Goal: Task Accomplishment & Management: Manage account settings

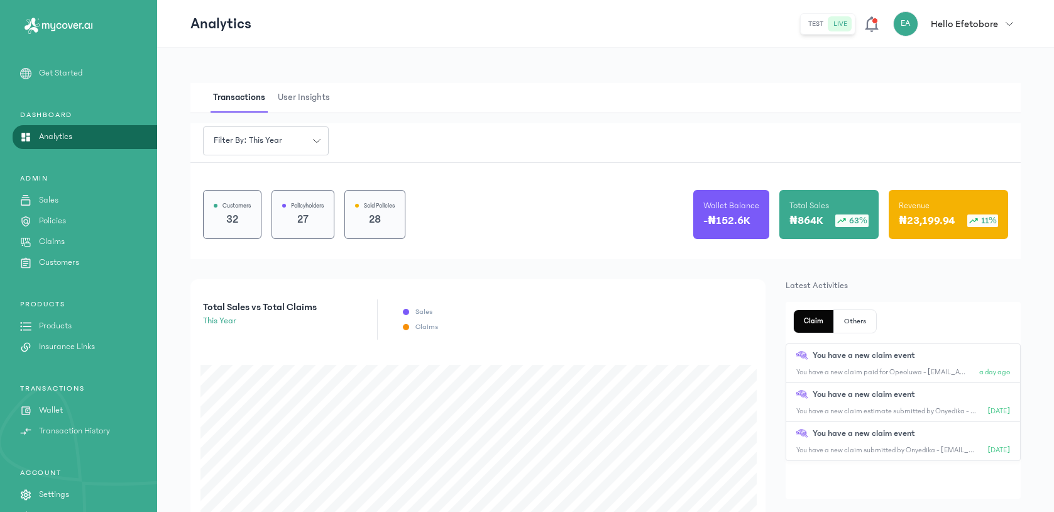
click at [67, 236] on link "Claims" at bounding box center [78, 241] width 157 height 13
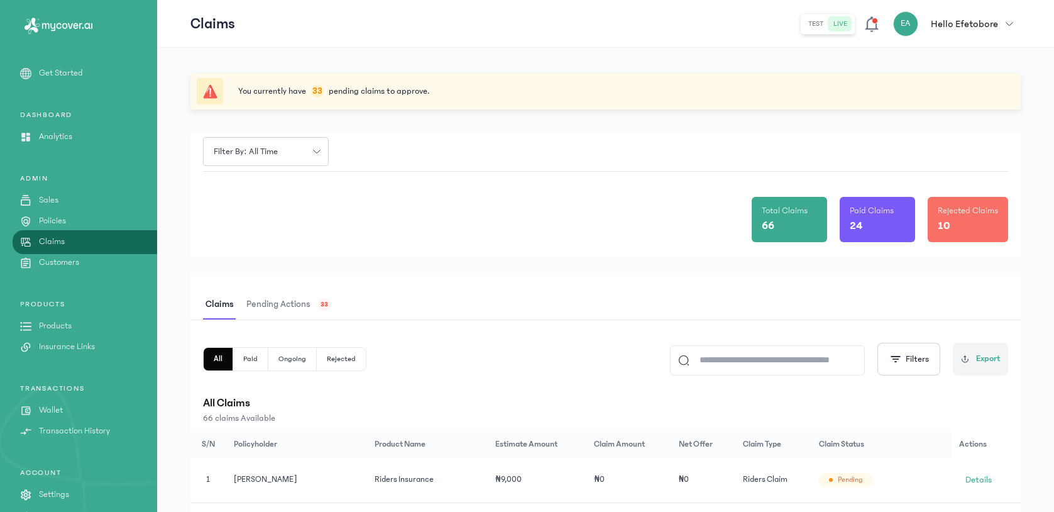
click at [299, 293] on span "Pending actions" at bounding box center [278, 305] width 69 height 30
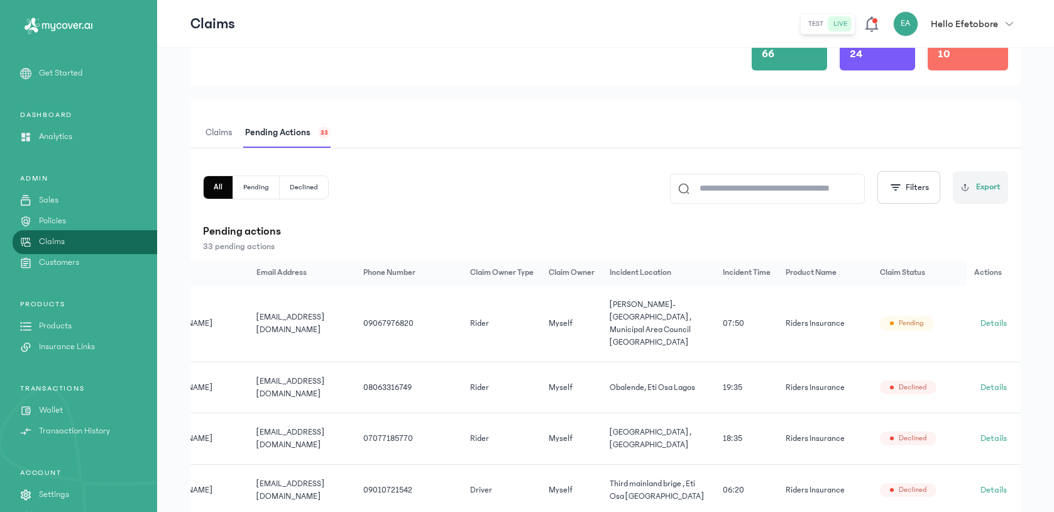
scroll to position [178, 0]
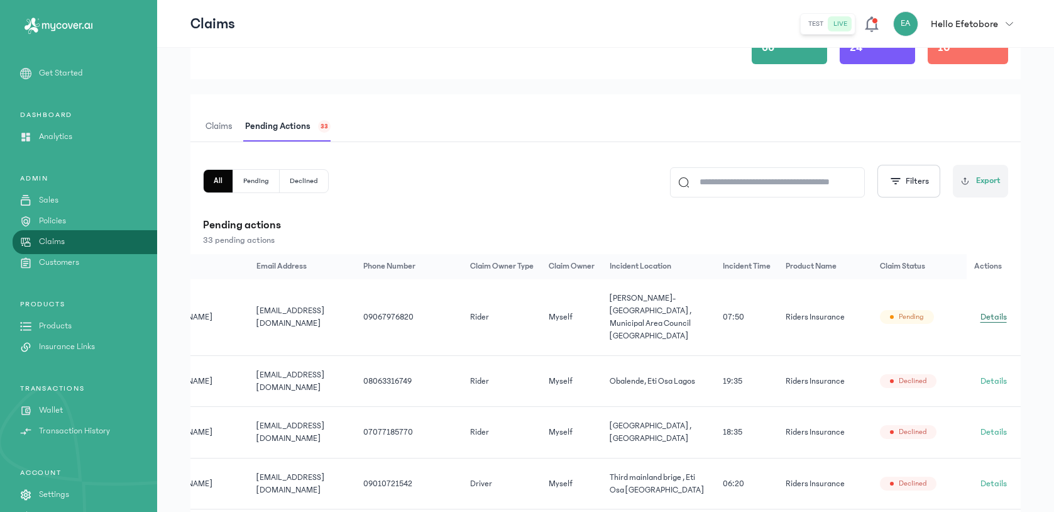
click at [997, 312] on span "Details" at bounding box center [994, 317] width 26 height 13
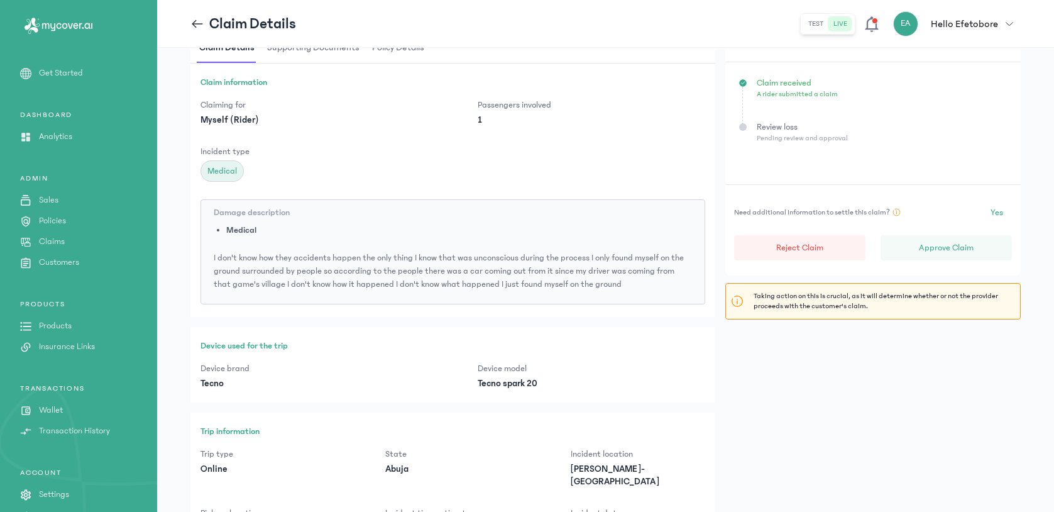
scroll to position [419, 0]
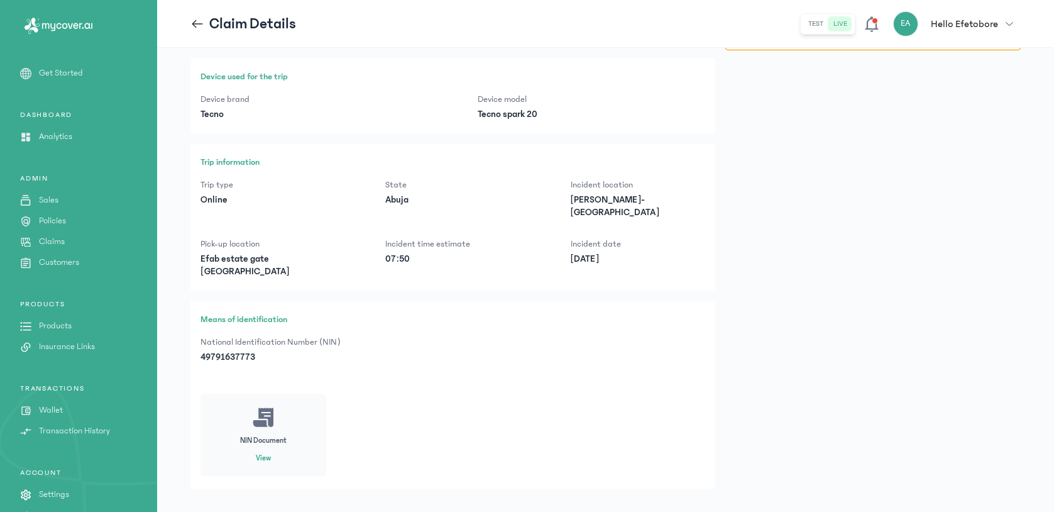
click at [261, 453] on button "View" at bounding box center [263, 458] width 15 height 10
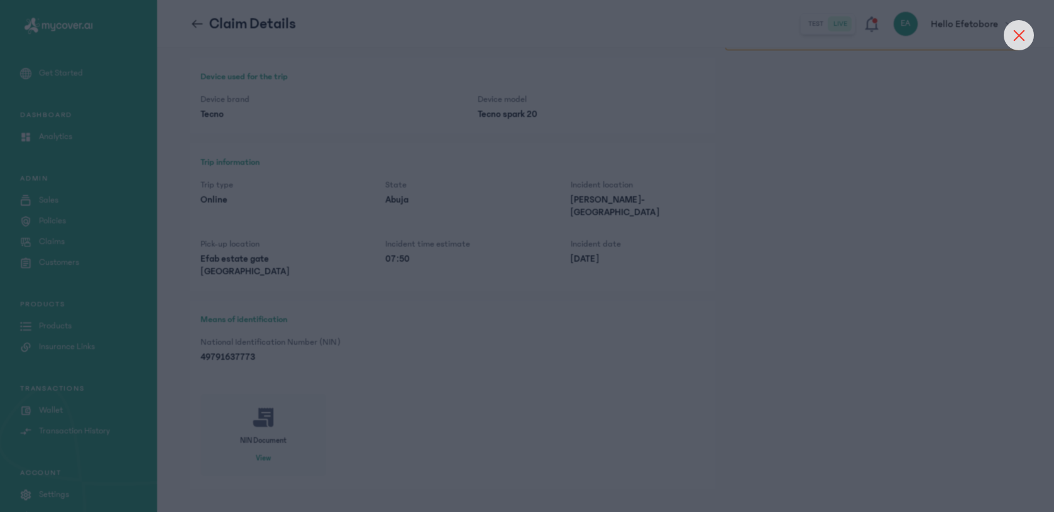
click at [1016, 33] on icon at bounding box center [1018, 35] width 11 height 11
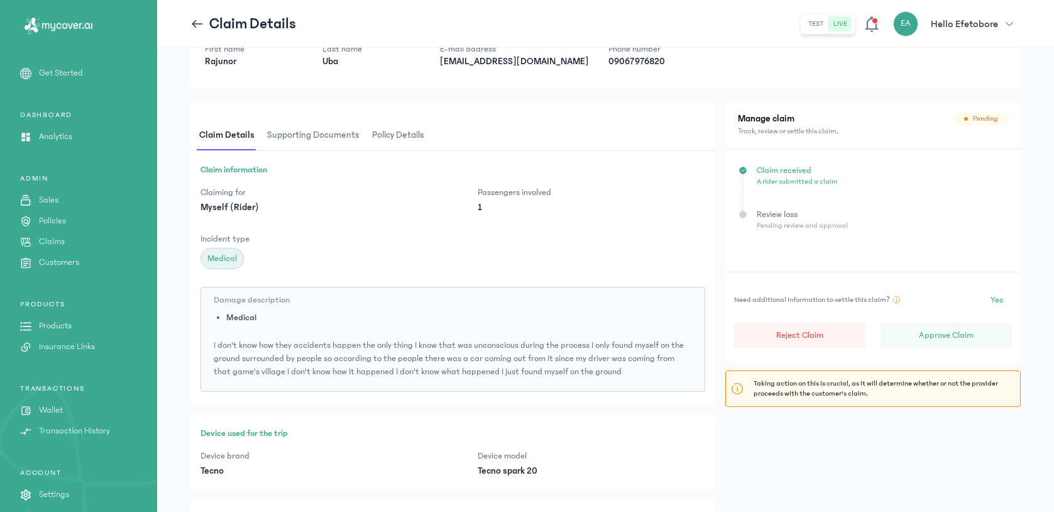
scroll to position [21, 0]
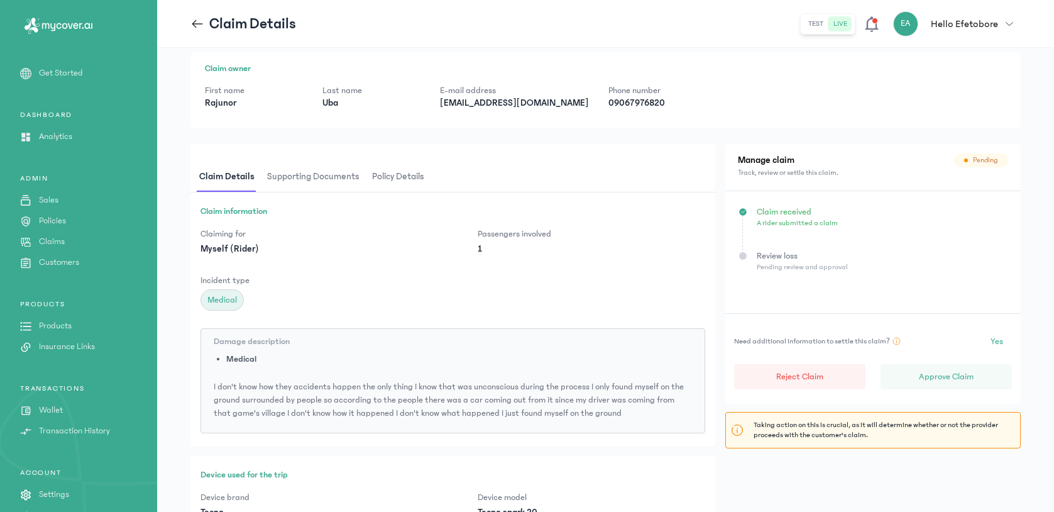
click at [334, 178] on span "Supporting documents" at bounding box center [313, 177] width 97 height 30
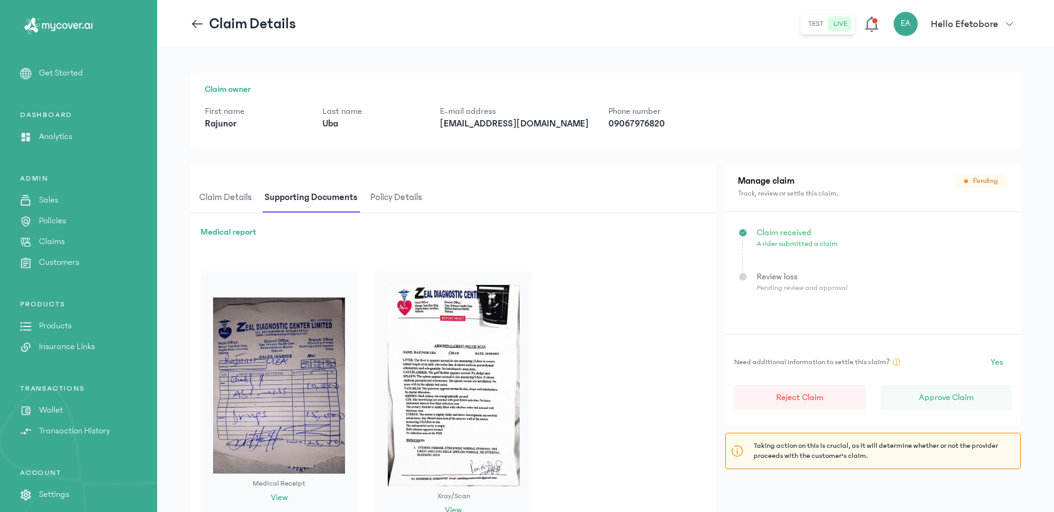
click at [242, 192] on span "Claim details" at bounding box center [226, 198] width 58 height 30
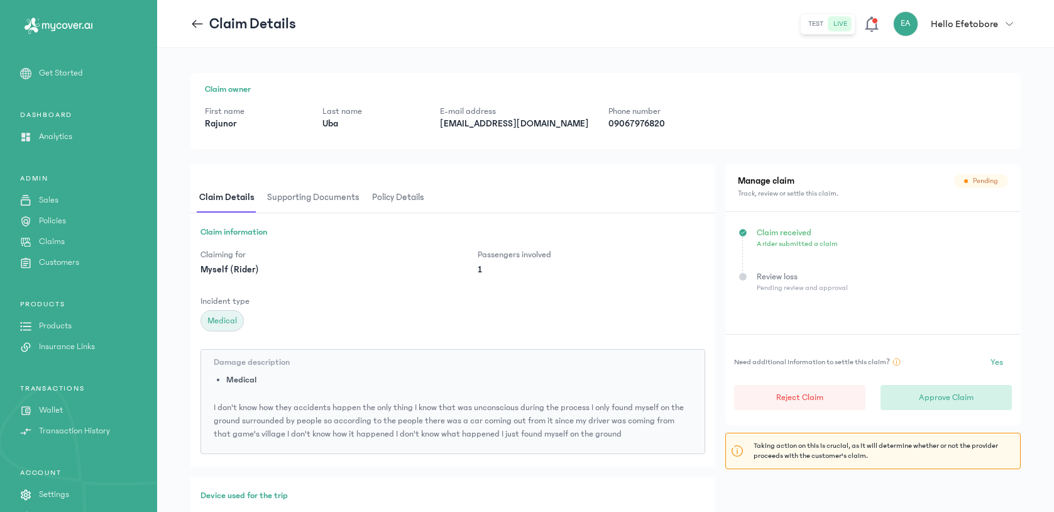
click at [910, 399] on button "Approve Claim" at bounding box center [946, 397] width 131 height 25
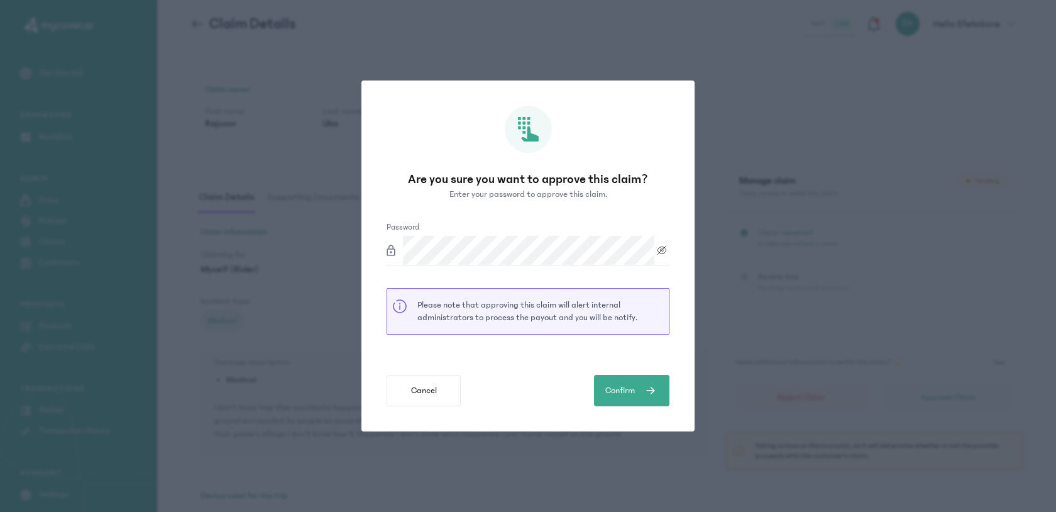
click at [594, 375] on button "Confirm" at bounding box center [631, 390] width 75 height 31
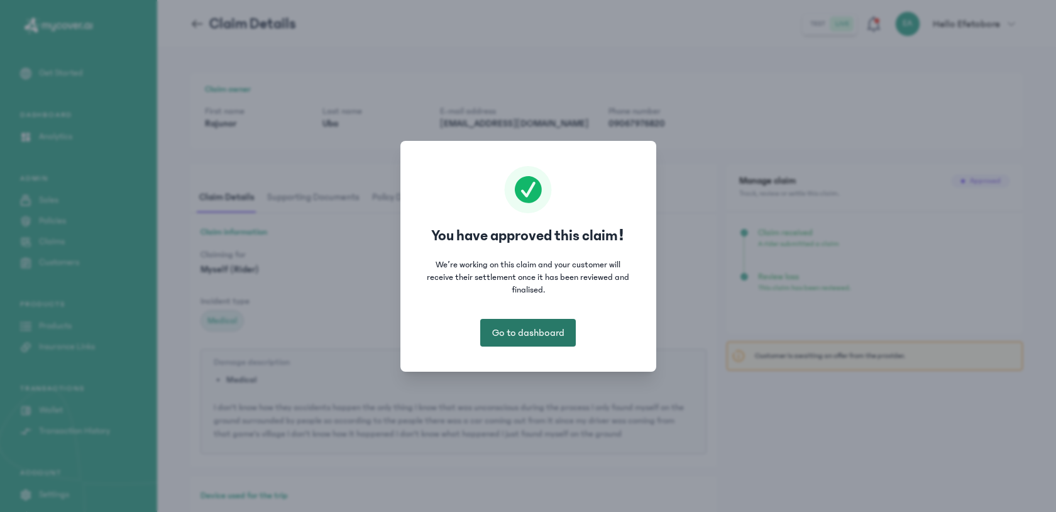
click at [553, 330] on span "Go to dashboard" at bounding box center [528, 332] width 72 height 15
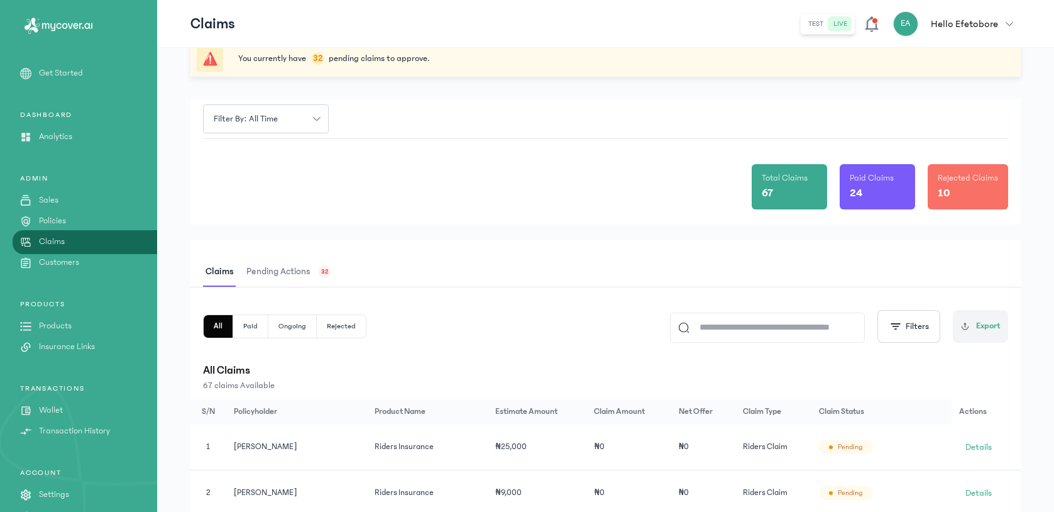
scroll to position [172, 0]
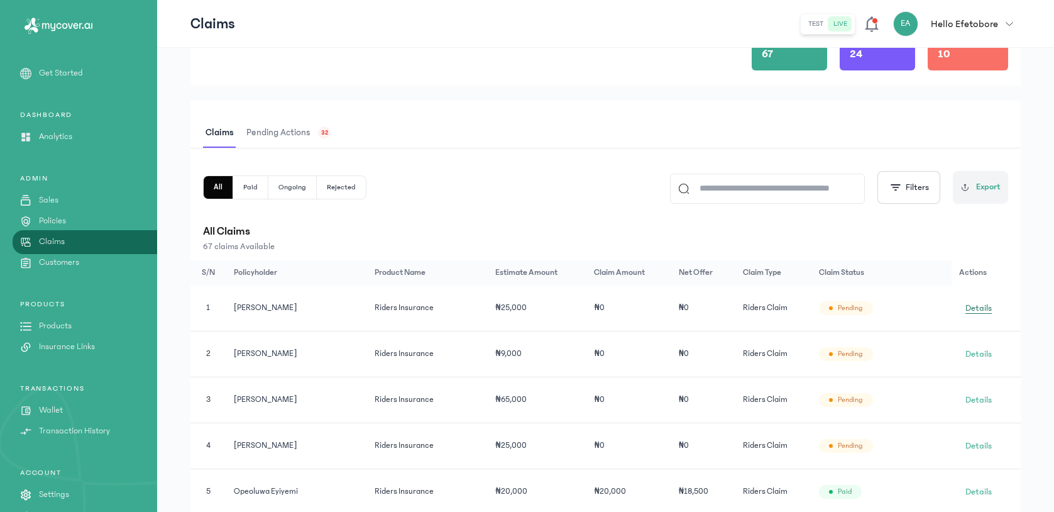
click at [985, 309] on span "Details" at bounding box center [978, 308] width 26 height 13
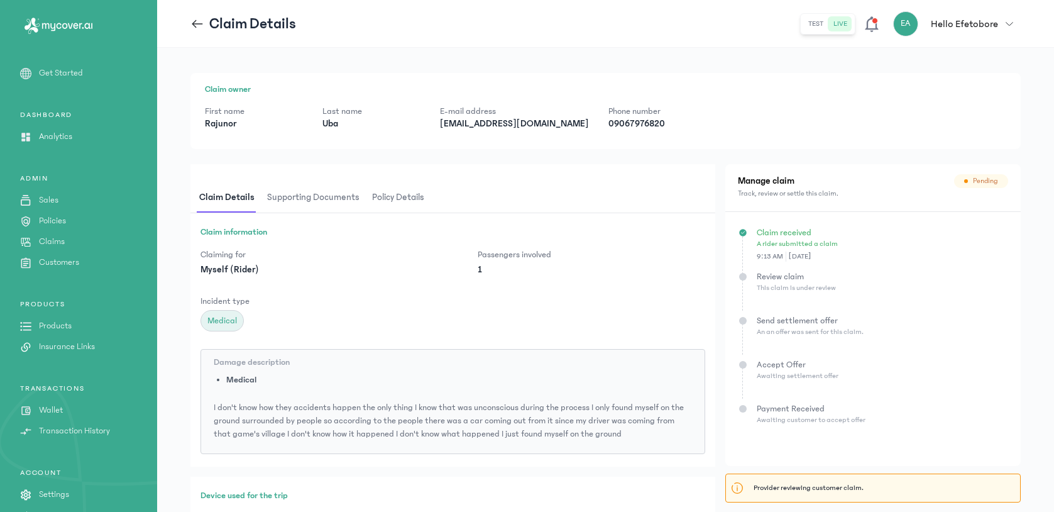
click at [505, 126] on p "[EMAIL_ADDRESS][DOMAIN_NAME]" at bounding box center [514, 124] width 148 height 13
copy p "[EMAIL_ADDRESS][DOMAIN_NAME]"
click at [608, 124] on p "09067976820" at bounding box center [656, 124] width 97 height 13
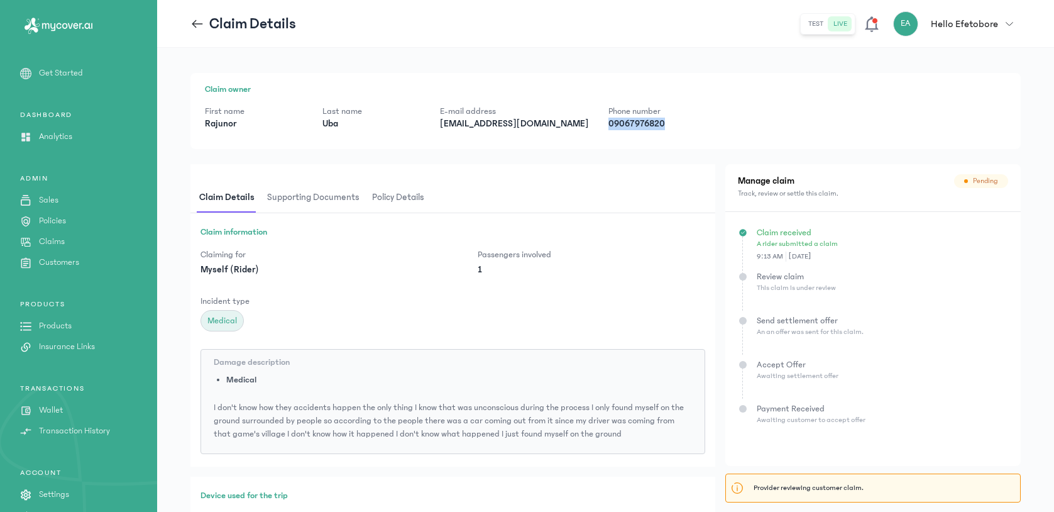
click at [608, 124] on p "09067976820" at bounding box center [656, 124] width 97 height 13
copy p "09067976820"
